Goal: Task Accomplishment & Management: Manage account settings

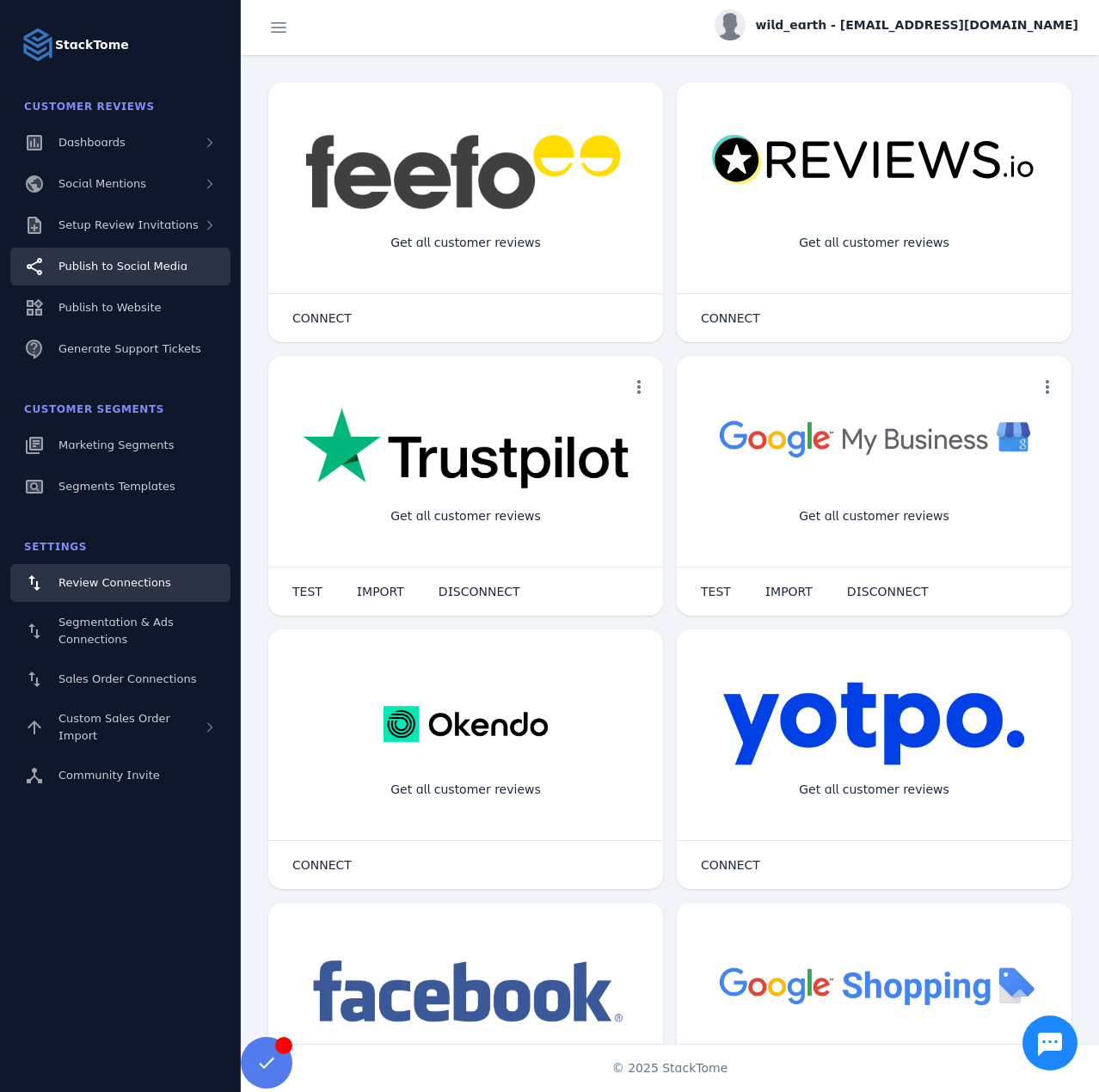
click at [147, 233] on div "Setup Review Invitations" at bounding box center [128, 225] width 140 height 17
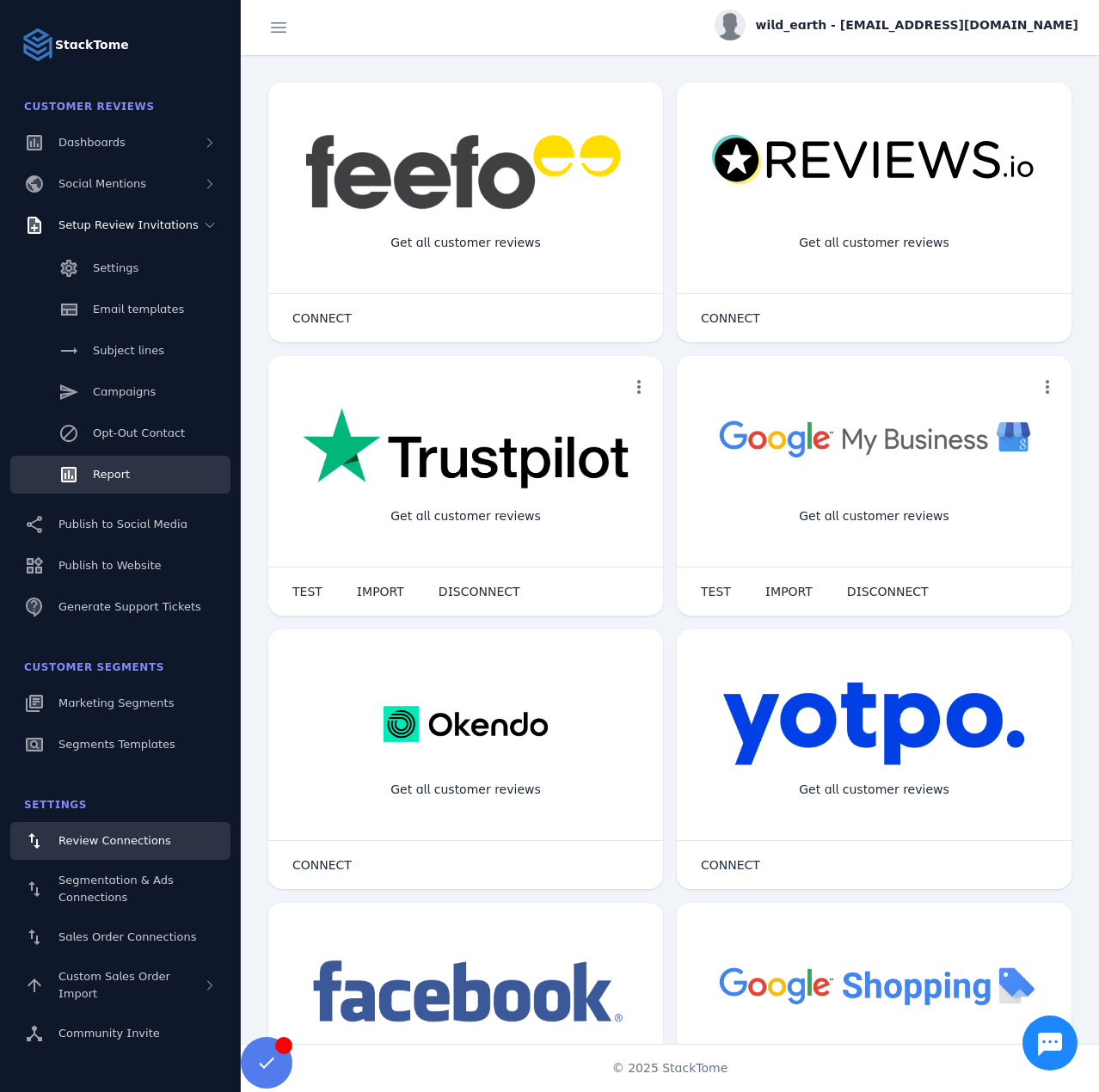
click at [124, 458] on link "Report" at bounding box center [121, 474] width 220 height 38
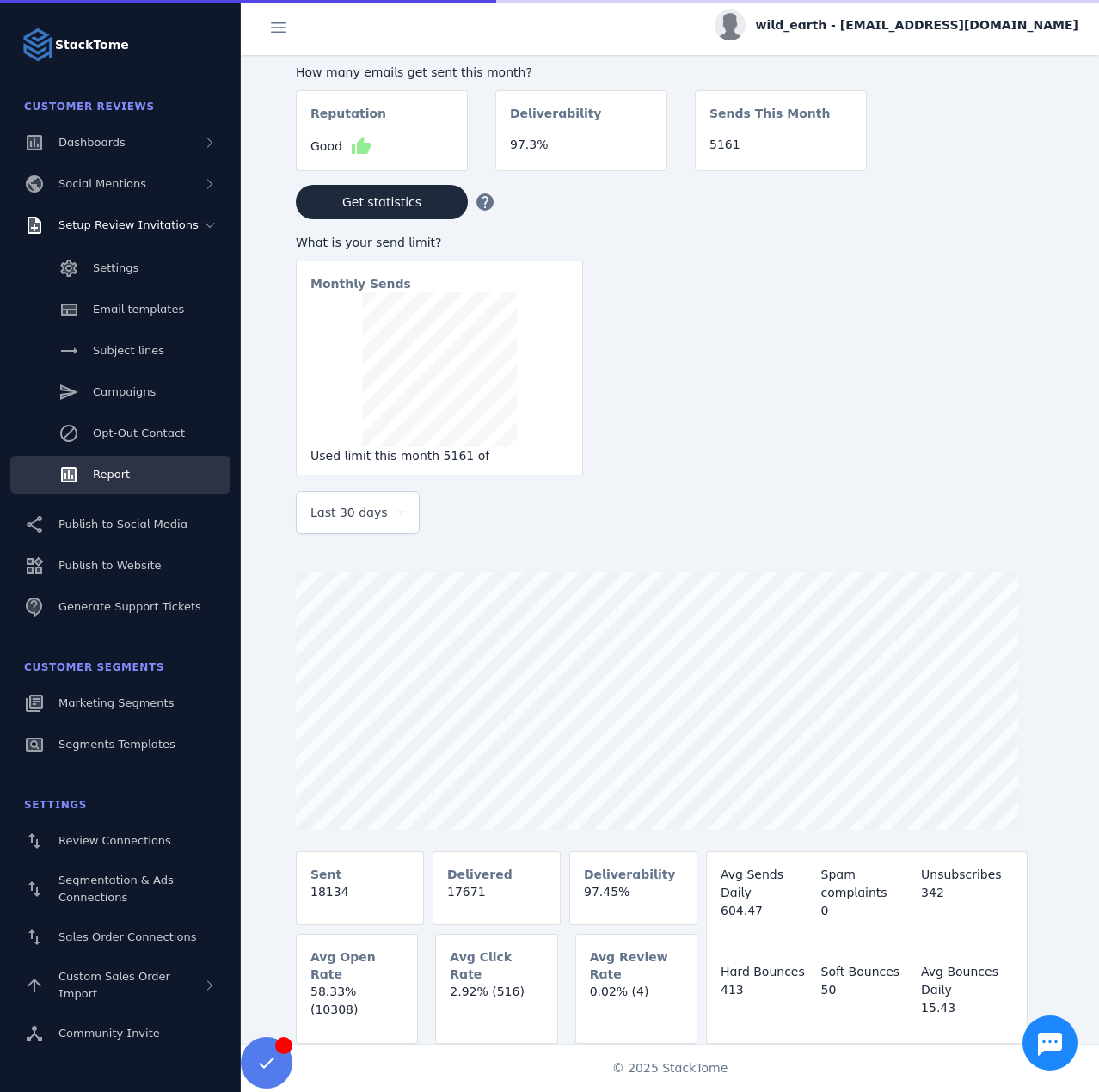
click at [353, 520] on span "Last 30 days" at bounding box center [349, 512] width 77 height 20
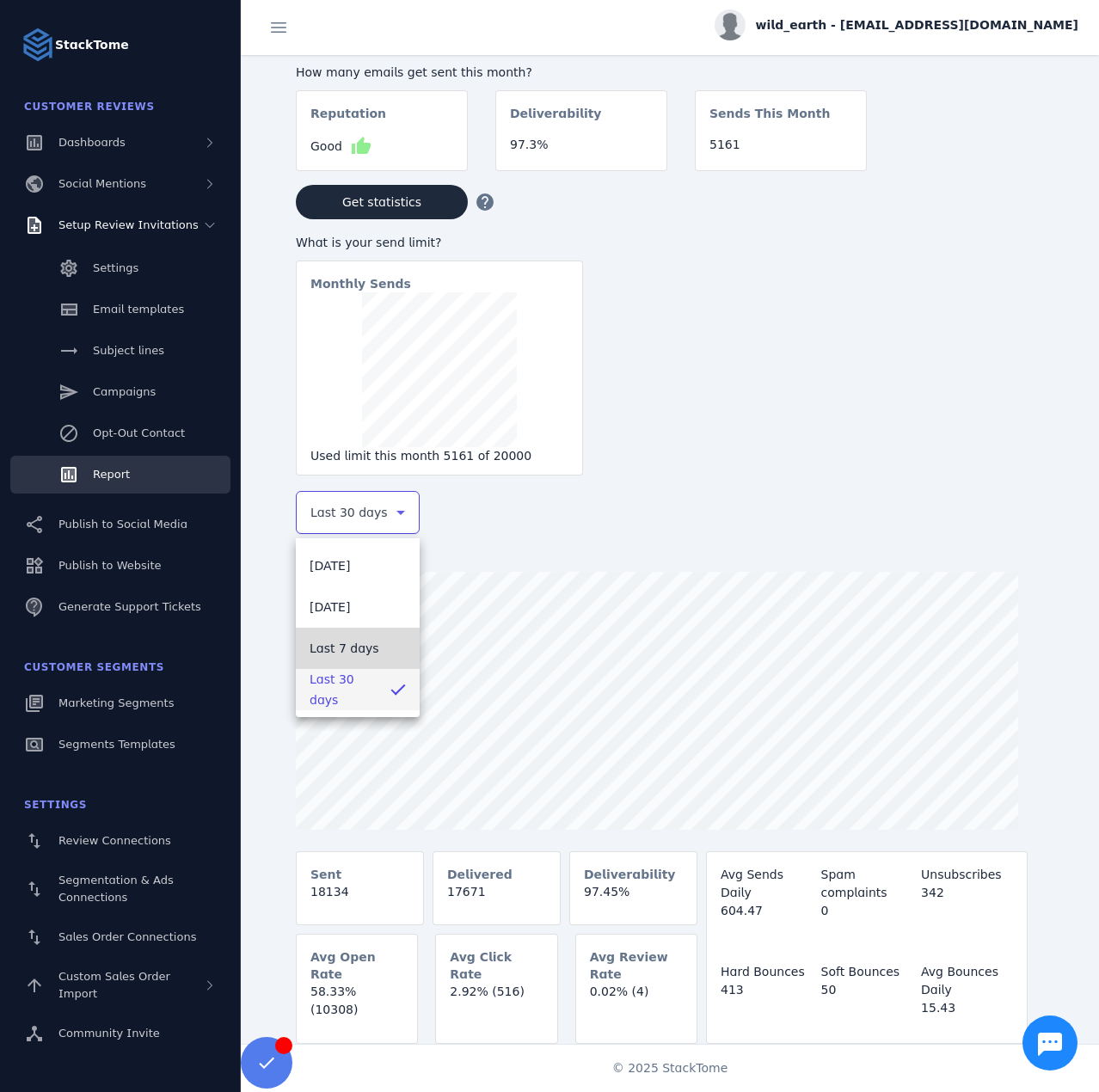
click at [358, 642] on span "Last 7 days" at bounding box center [344, 647] width 70 height 20
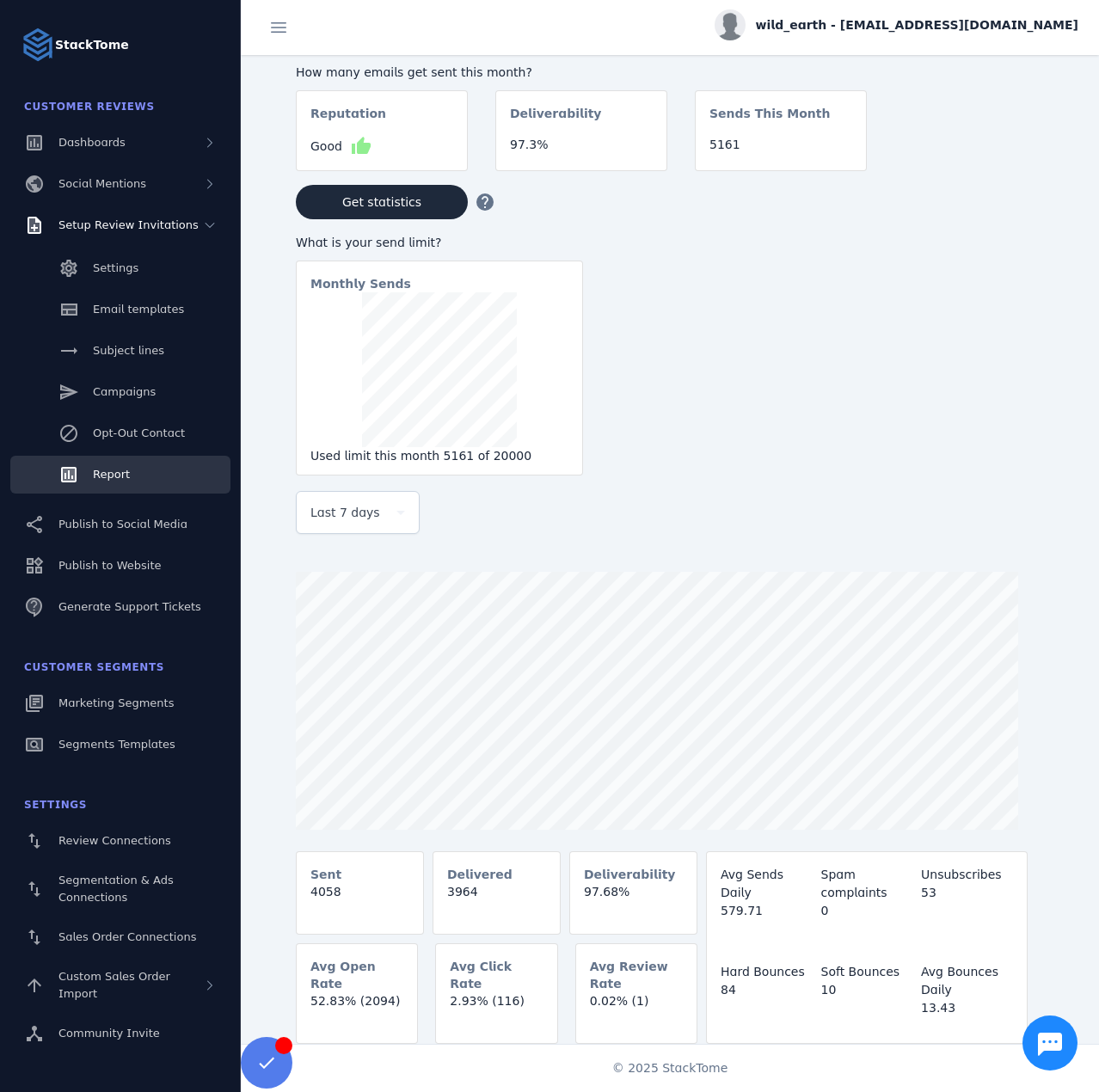
click at [952, 33] on span "wild_earth - [EMAIL_ADDRESS][DOMAIN_NAME]" at bounding box center [917, 25] width 323 height 18
click at [1026, 154] on button "Sign out" at bounding box center [1016, 165] width 124 height 42
